Goal: Navigation & Orientation: Find specific page/section

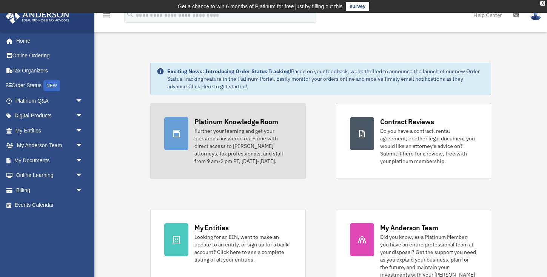
click at [266, 148] on div "Further your learning and get your questions answered real-time with direct acc…" at bounding box center [242, 146] width 97 height 38
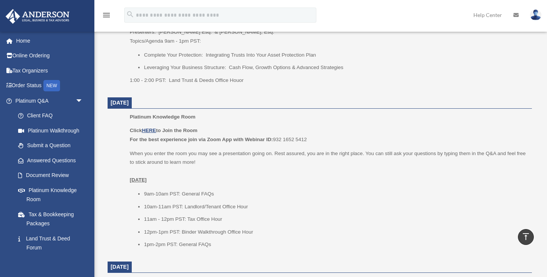
scroll to position [609, 0]
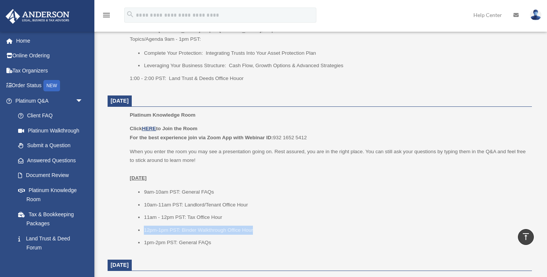
drag, startPoint x: 255, startPoint y: 223, endPoint x: 141, endPoint y: 222, distance: 114.0
click at [141, 222] on ul "9am-10am PST: General FAQs 10am-11am PST: Landlord/Tenant Office Hour 11am - 12…" at bounding box center [328, 218] width 397 height 60
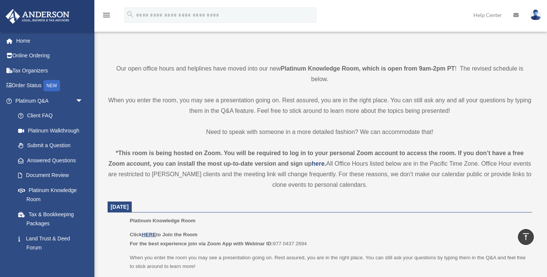
scroll to position [161, 0]
click at [50, 215] on link "Tax & Bookkeeping Packages" at bounding box center [53, 219] width 84 height 24
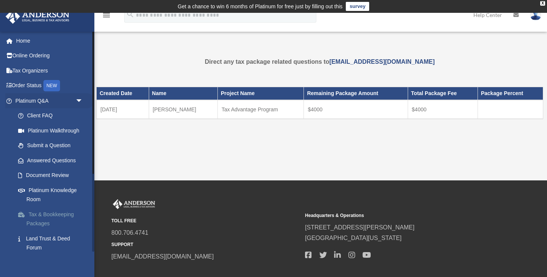
click at [46, 212] on link "Tax & Bookkeeping Packages" at bounding box center [53, 219] width 84 height 24
click at [336, 106] on td "$4000" at bounding box center [356, 109] width 104 height 19
click at [34, 62] on link "Online Ordering" at bounding box center [49, 55] width 89 height 15
click at [30, 83] on link "Order Status NEW" at bounding box center [49, 85] width 89 height 15
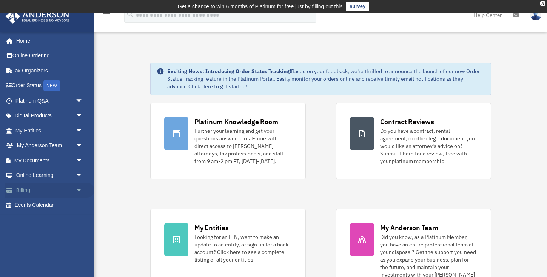
click at [33, 186] on link "Billing arrow_drop_down" at bounding box center [49, 190] width 89 height 15
click at [83, 190] on span "arrow_drop_down" at bounding box center [83, 190] width 15 height 15
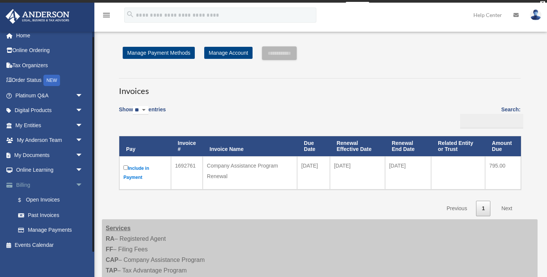
scroll to position [5, 0]
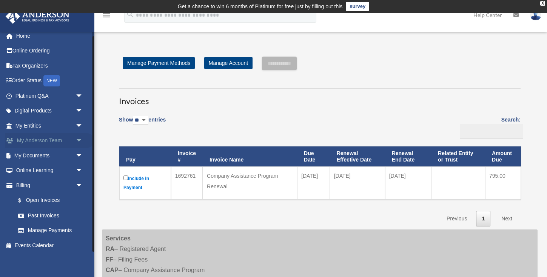
click at [48, 140] on link "My Anderson Team arrow_drop_down" at bounding box center [49, 140] width 89 height 15
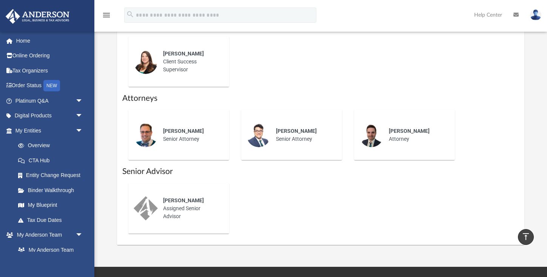
scroll to position [355, 0]
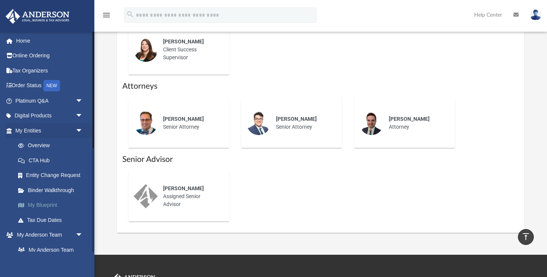
click at [52, 203] on link "My Blueprint" at bounding box center [53, 205] width 84 height 15
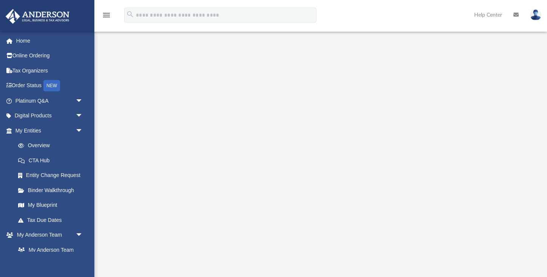
scroll to position [15, 0]
